Goal: Information Seeking & Learning: Learn about a topic

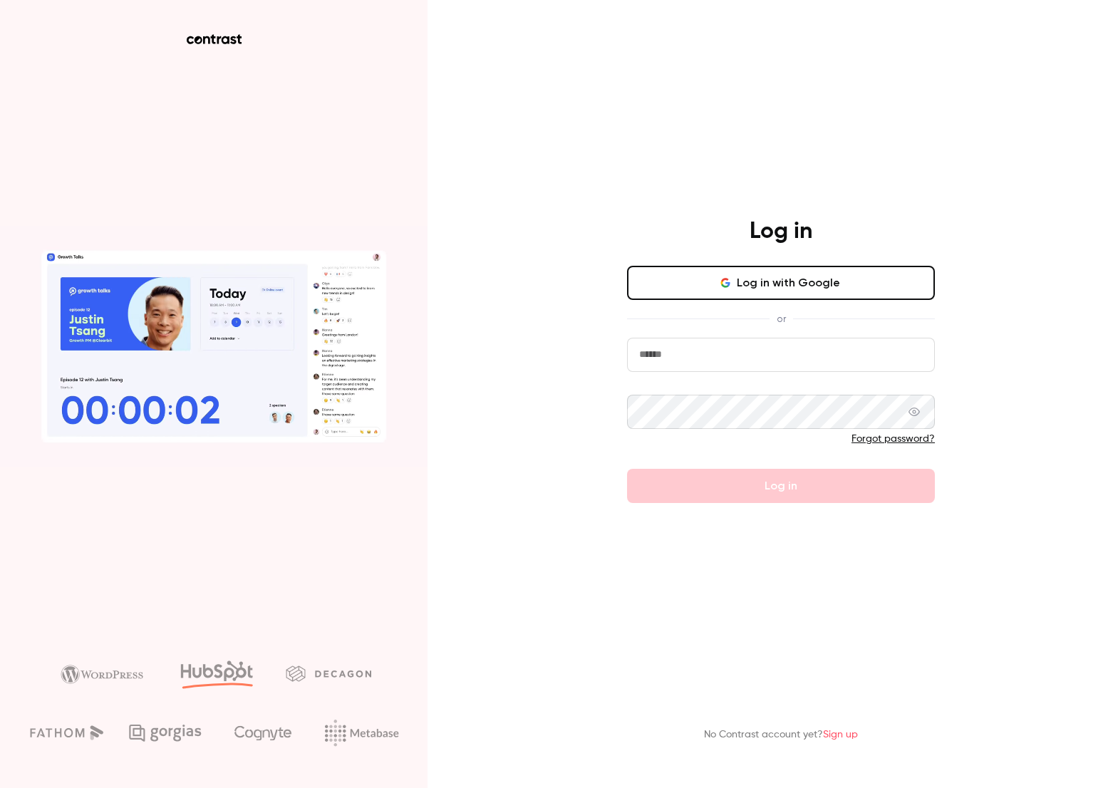
click at [722, 275] on button "Log in with Google" at bounding box center [781, 283] width 308 height 34
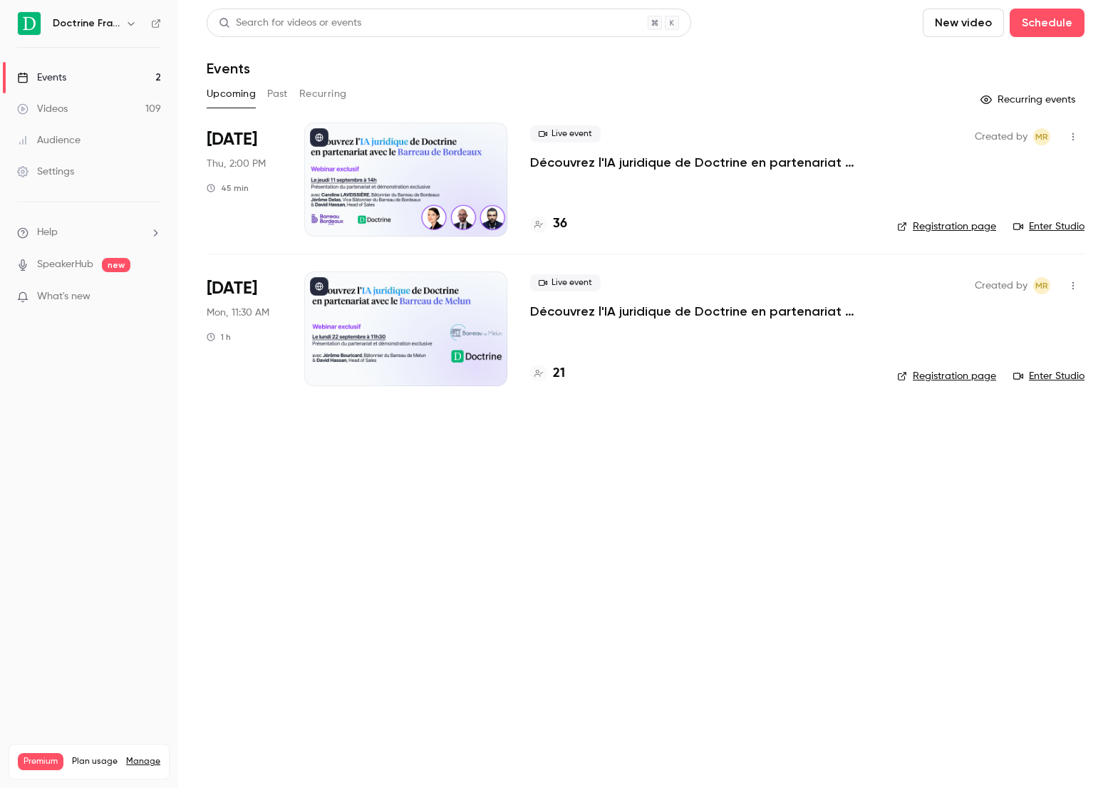
click at [561, 165] on p "Découvrez l'IA juridique de Doctrine en partenariat avec le Barreau de Bordeaux" at bounding box center [702, 162] width 344 height 17
click at [282, 85] on button "Past" at bounding box center [277, 94] width 21 height 23
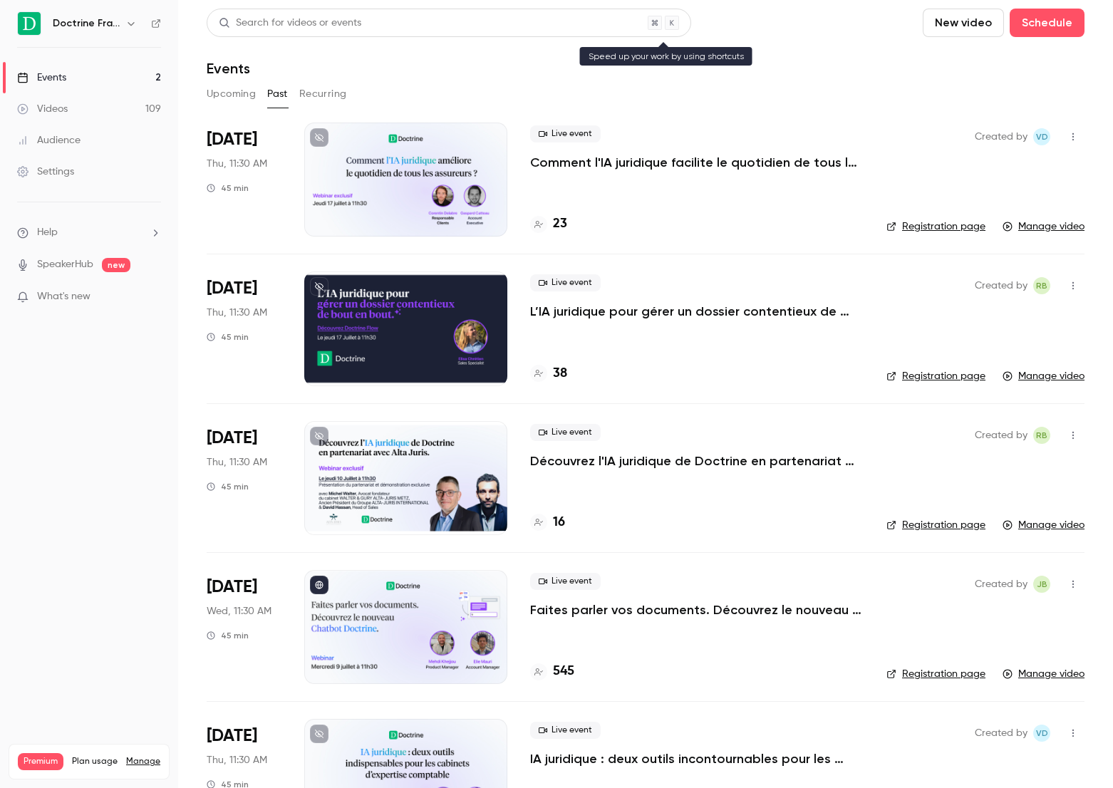
click at [285, 28] on div "Search for videos or events" at bounding box center [290, 23] width 142 height 15
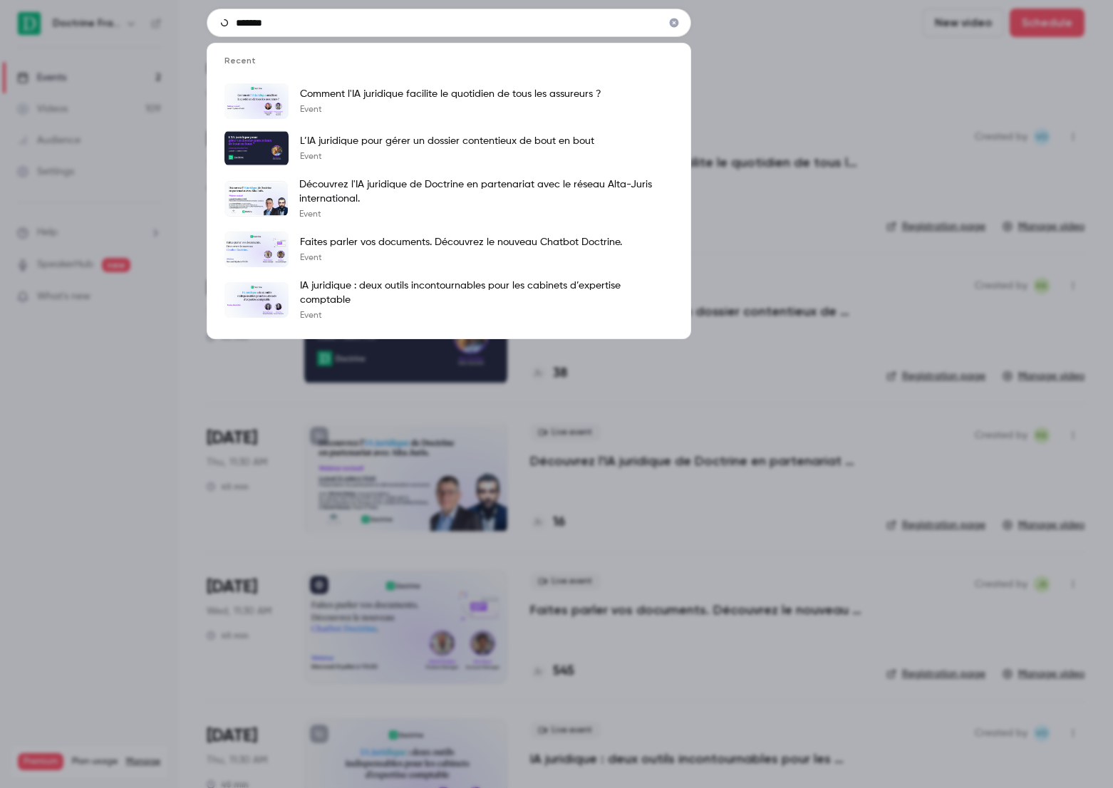
type input "*******"
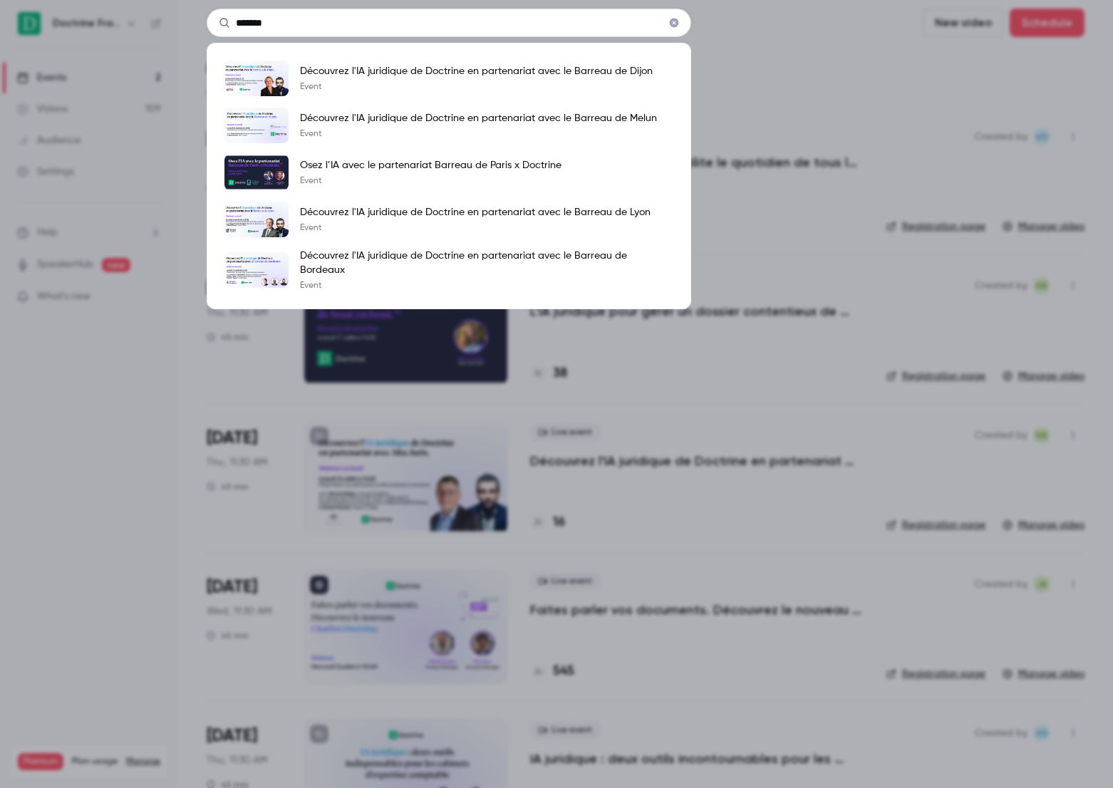
click at [730, 181] on div "******* Découvrez l'IA juridique de Doctrine en partenariat avec [PERSON_NAME] …" at bounding box center [556, 394] width 1113 height 788
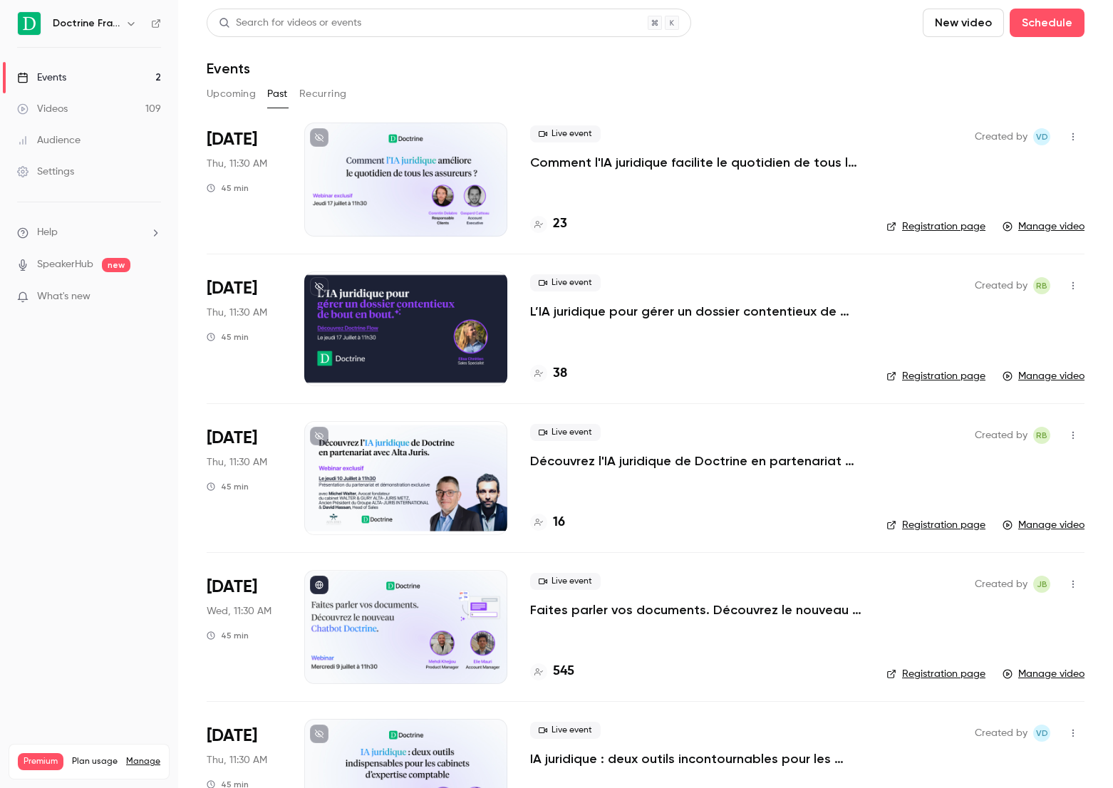
click at [761, 33] on div "Search for videos or events New video Schedule" at bounding box center [646, 23] width 878 height 28
click at [239, 91] on button "Upcoming" at bounding box center [231, 94] width 49 height 23
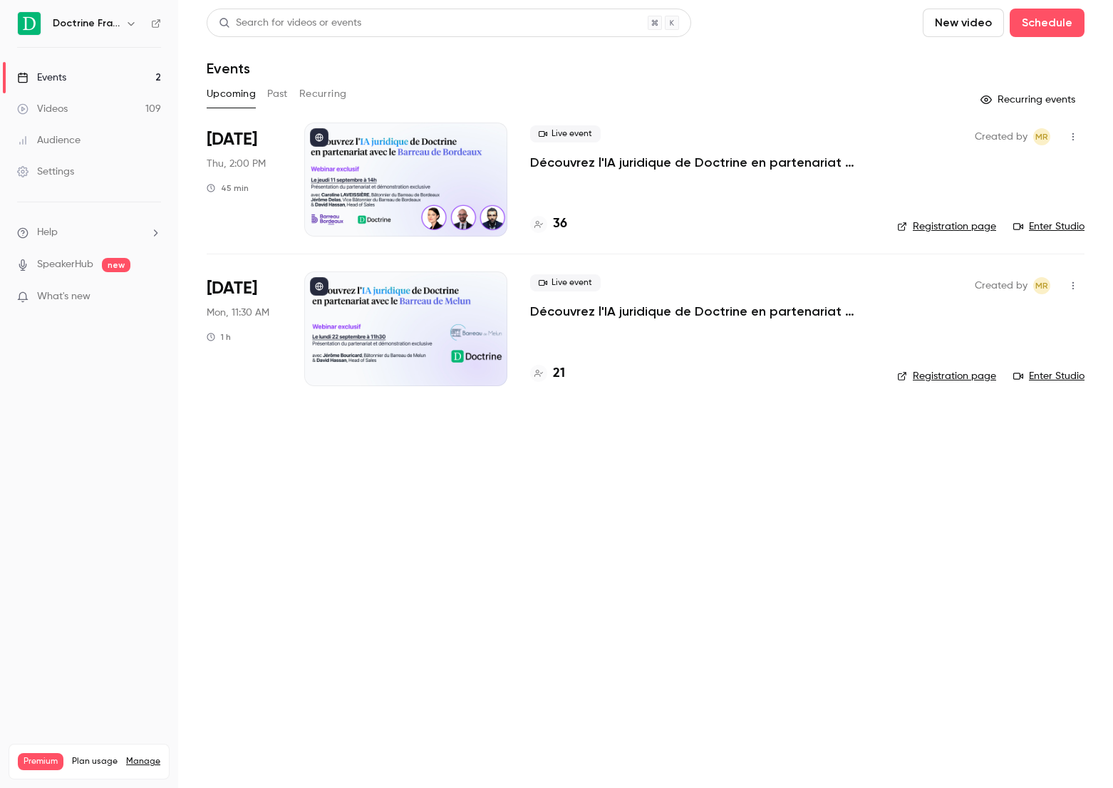
click at [380, 176] on div at bounding box center [405, 180] width 203 height 114
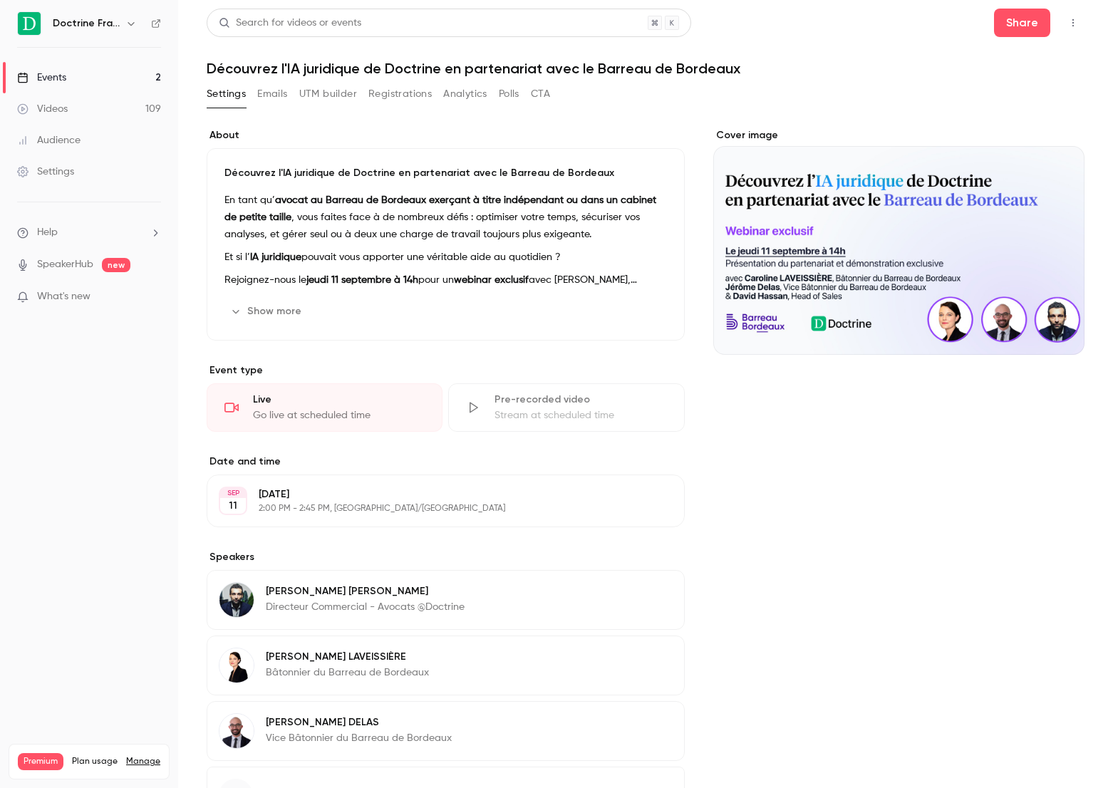
click at [222, 98] on button "Settings" at bounding box center [226, 94] width 39 height 23
click at [103, 84] on link "Events 2" at bounding box center [89, 77] width 178 height 31
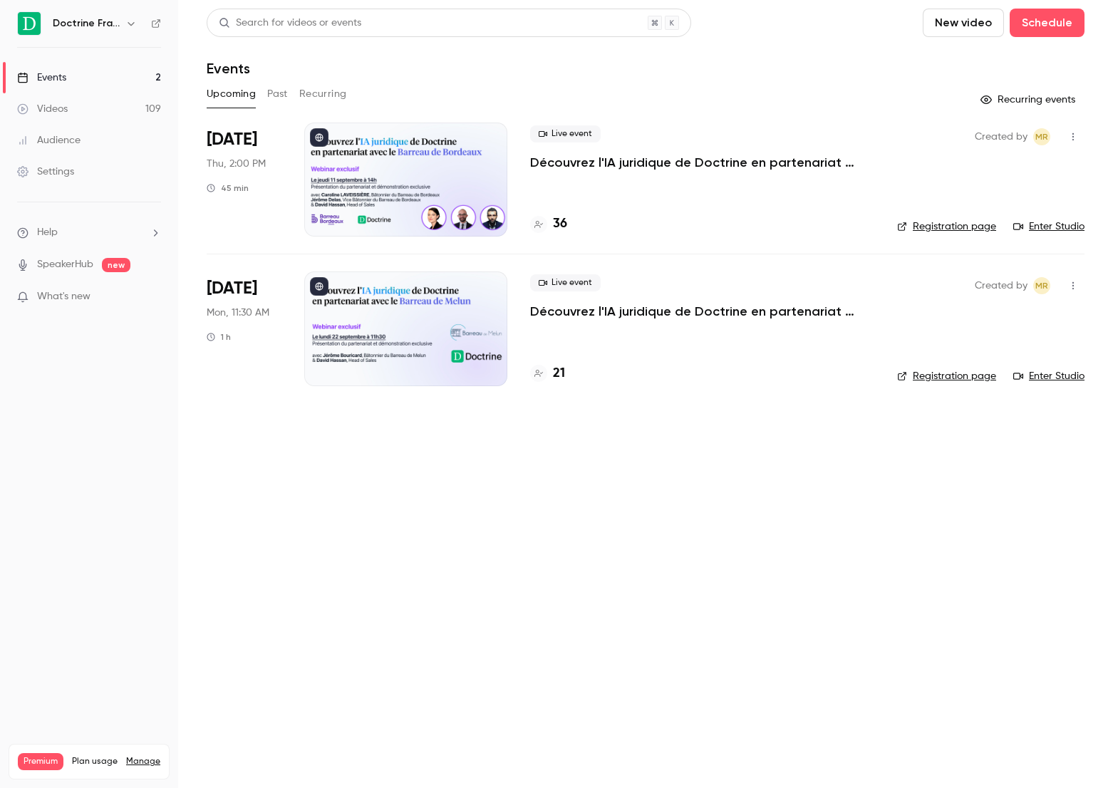
click at [132, 76] on link "Events 2" at bounding box center [89, 77] width 178 height 31
